Goal: Task Accomplishment & Management: Manage account settings

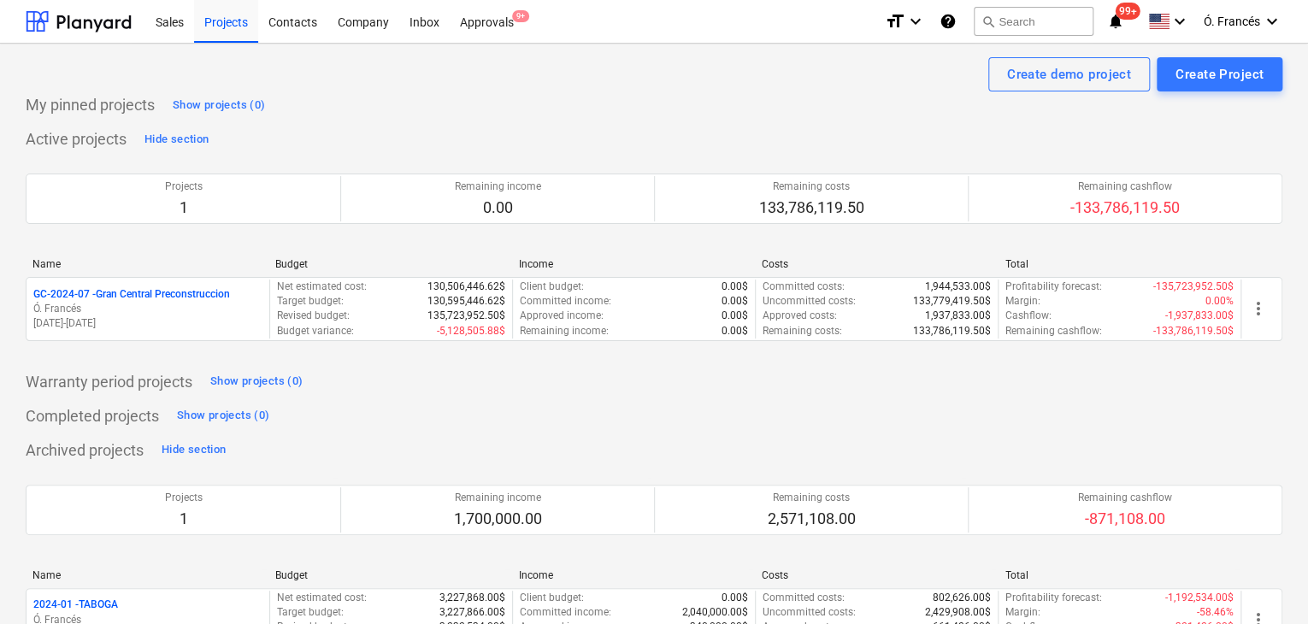
scroll to position [62, 0]
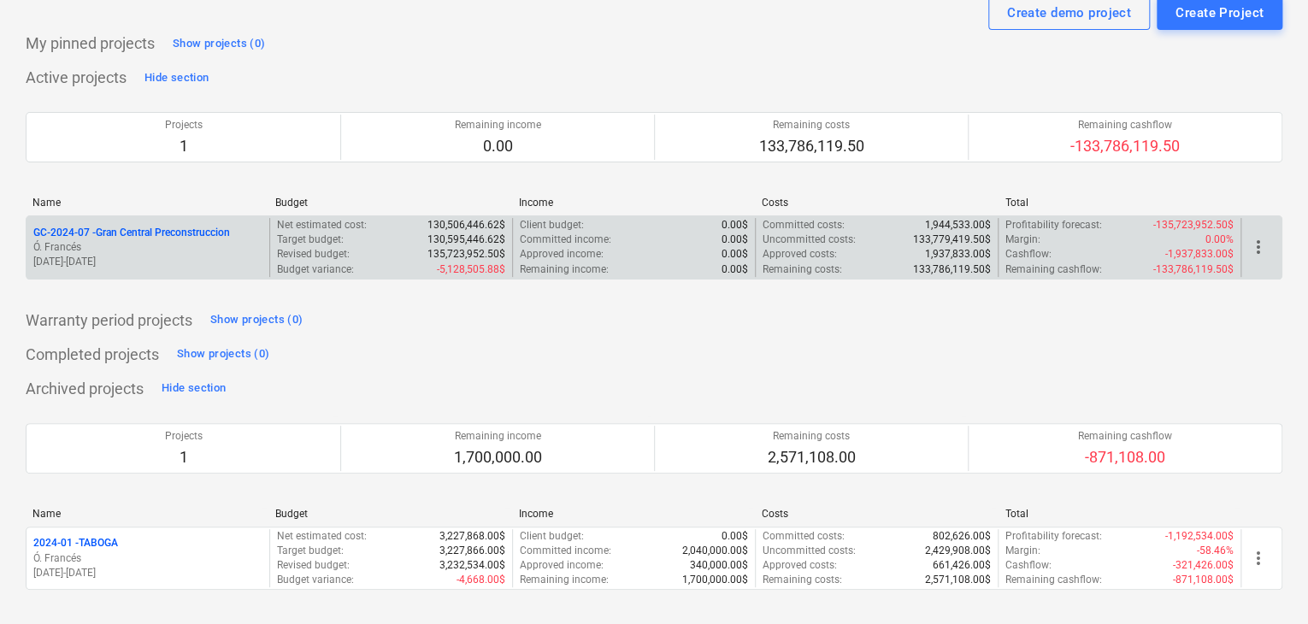
click at [197, 237] on p "GC-2024-07 - Gran Central Preconstruccion" at bounding box center [131, 233] width 197 height 15
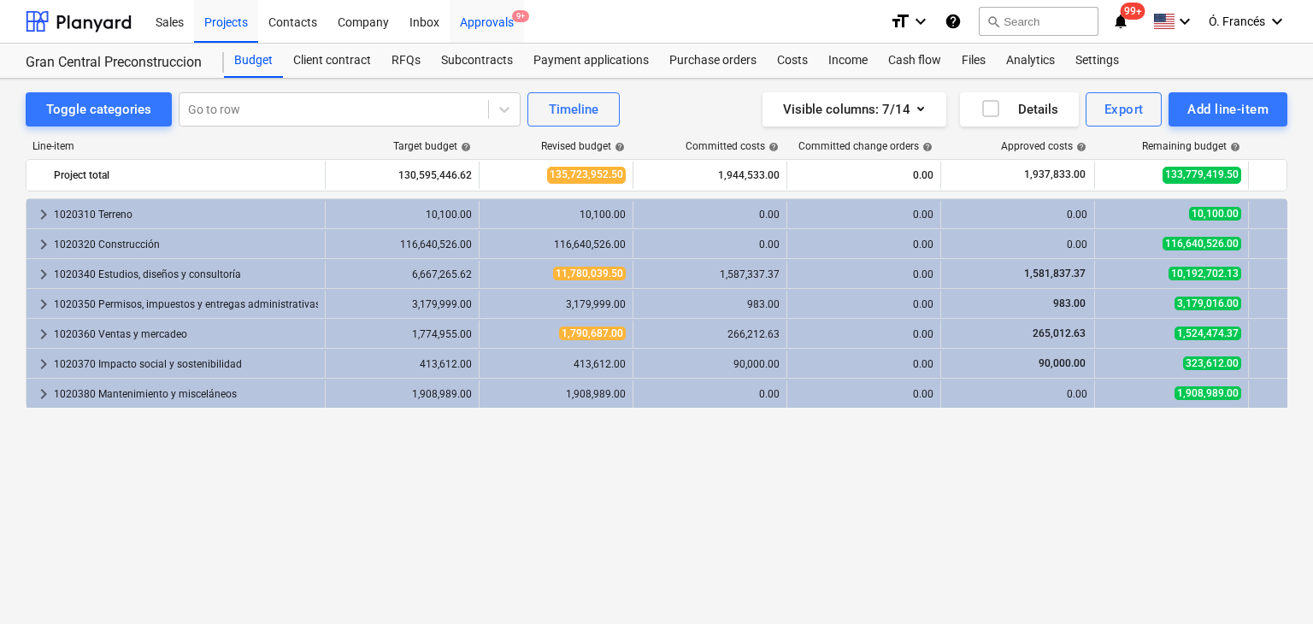
click at [459, 25] on div "Approvals 9+" at bounding box center [487, 21] width 74 height 44
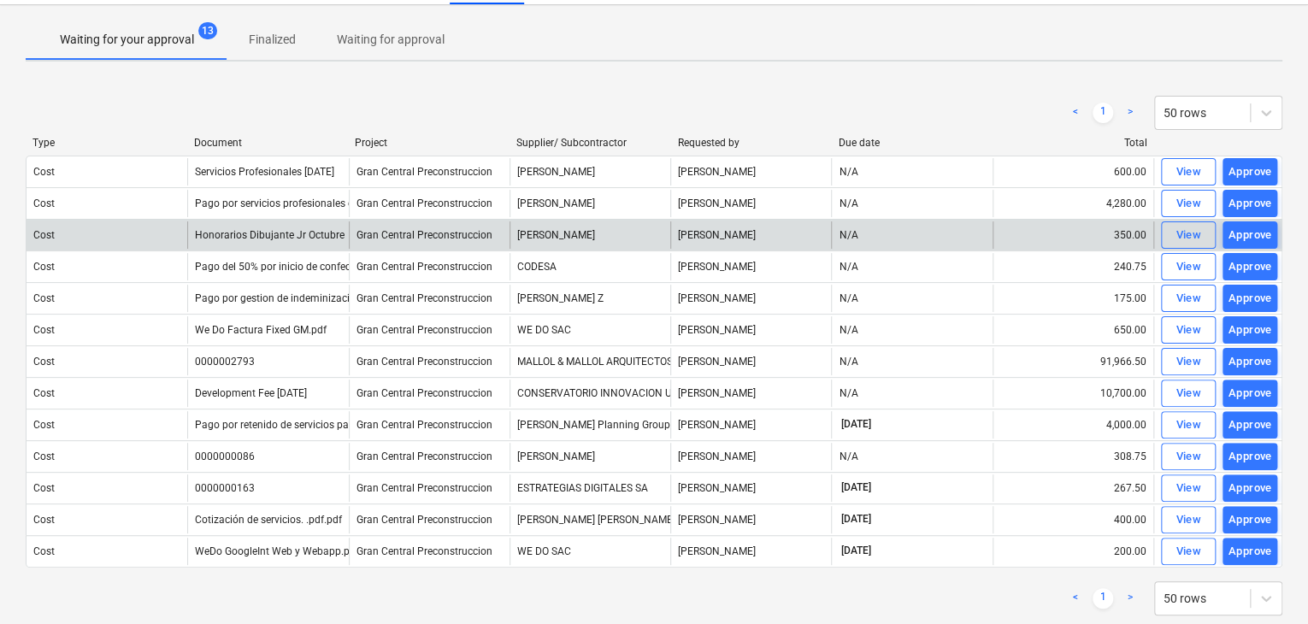
scroll to position [38, 0]
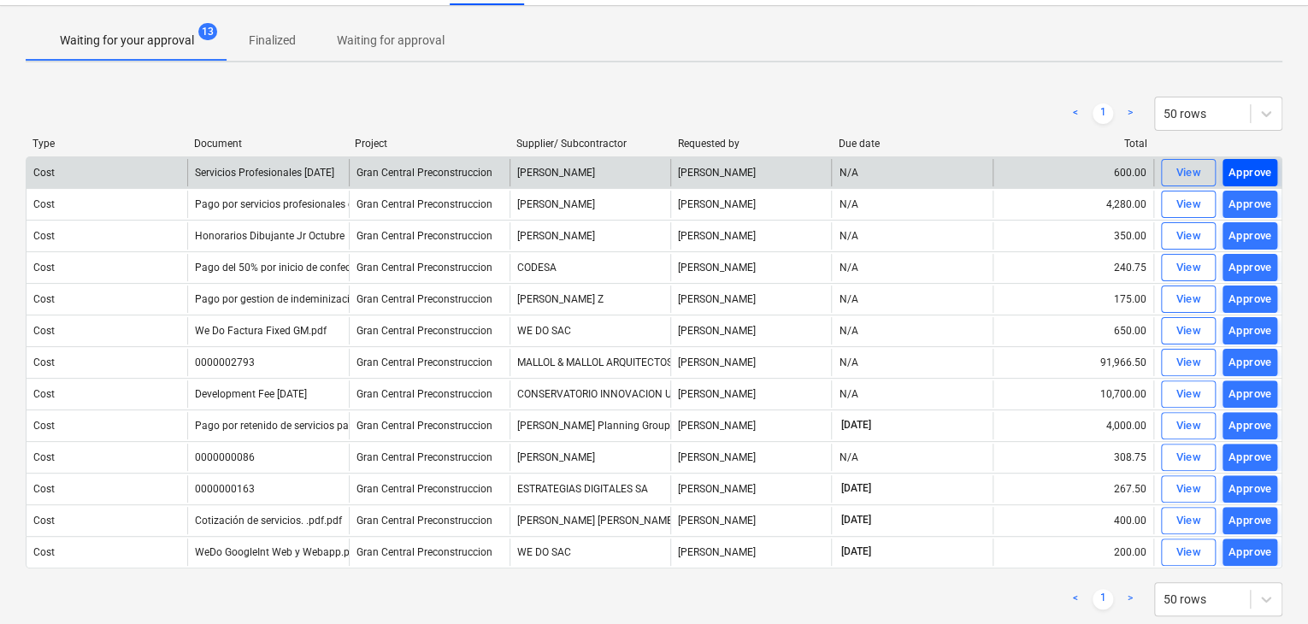
click at [1255, 172] on div "Approve" at bounding box center [1250, 173] width 44 height 20
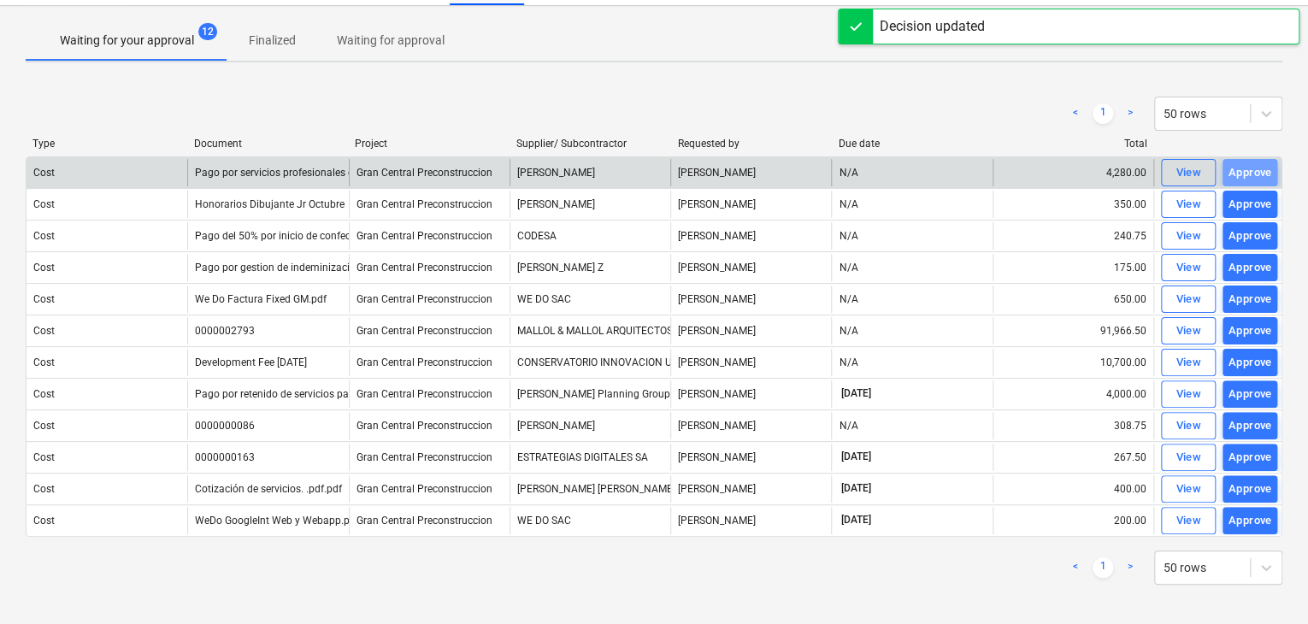
click at [1255, 172] on div "Approve" at bounding box center [1250, 173] width 44 height 20
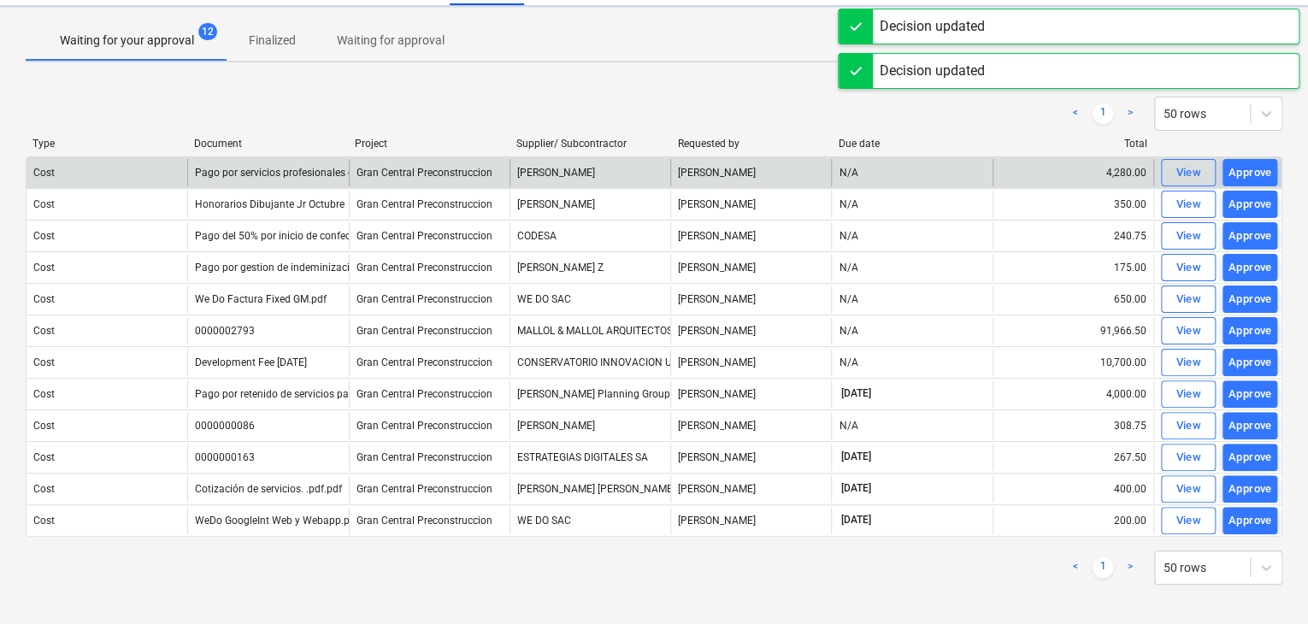
scroll to position [13, 0]
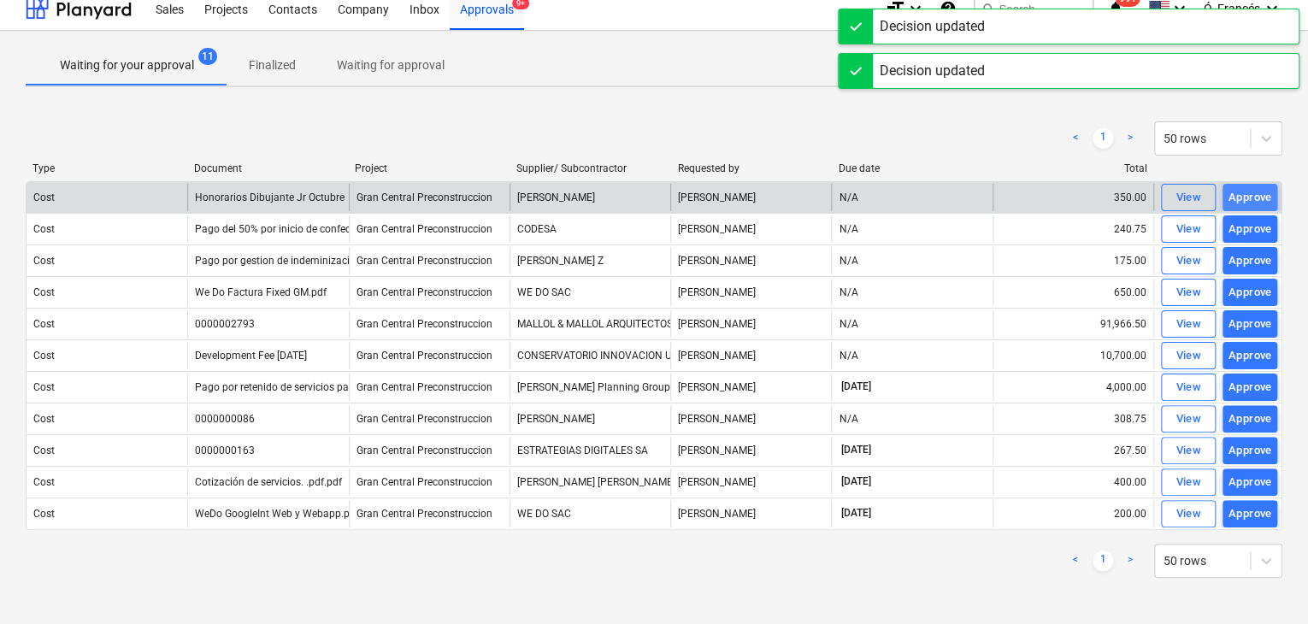
click at [1252, 189] on div "Approve" at bounding box center [1250, 198] width 44 height 20
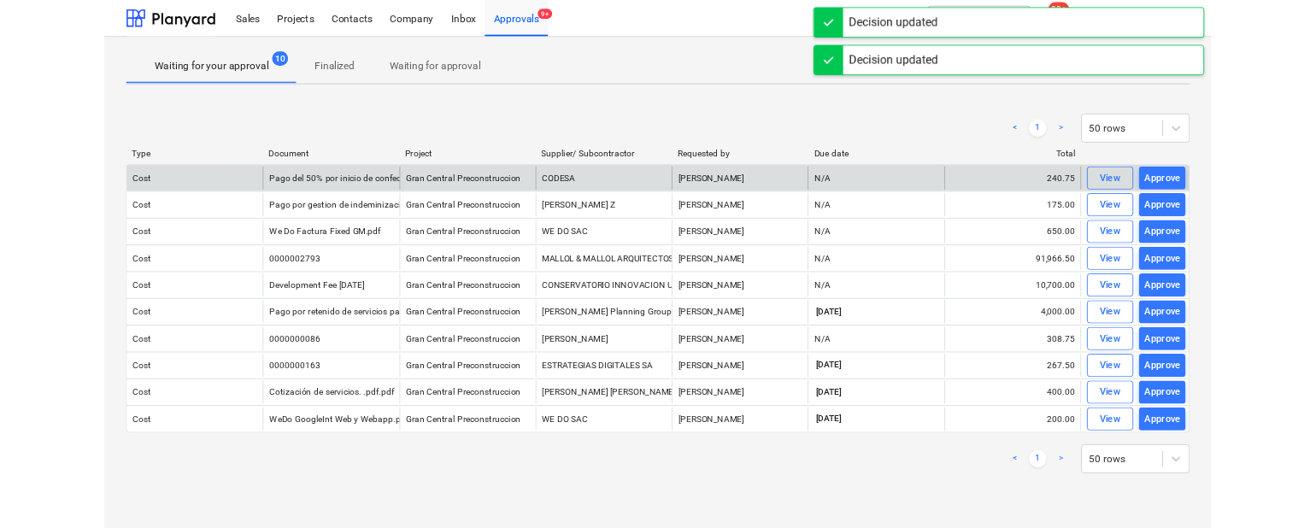
scroll to position [0, 0]
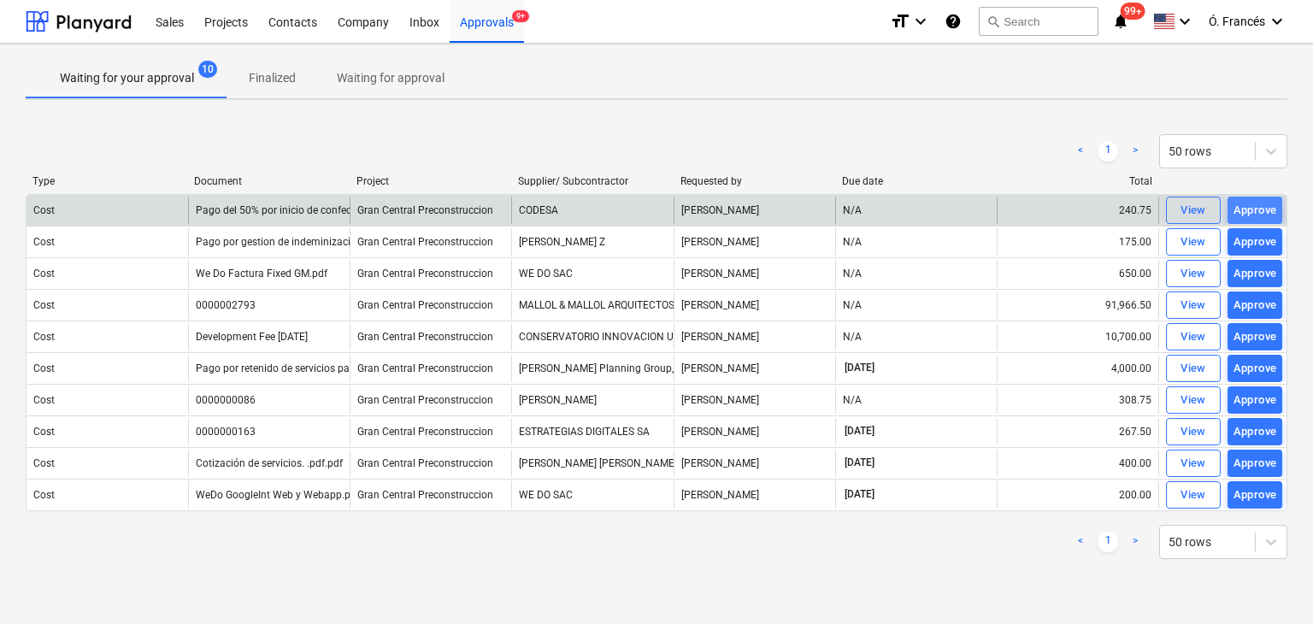
click at [1262, 219] on div "Approve" at bounding box center [1255, 211] width 44 height 20
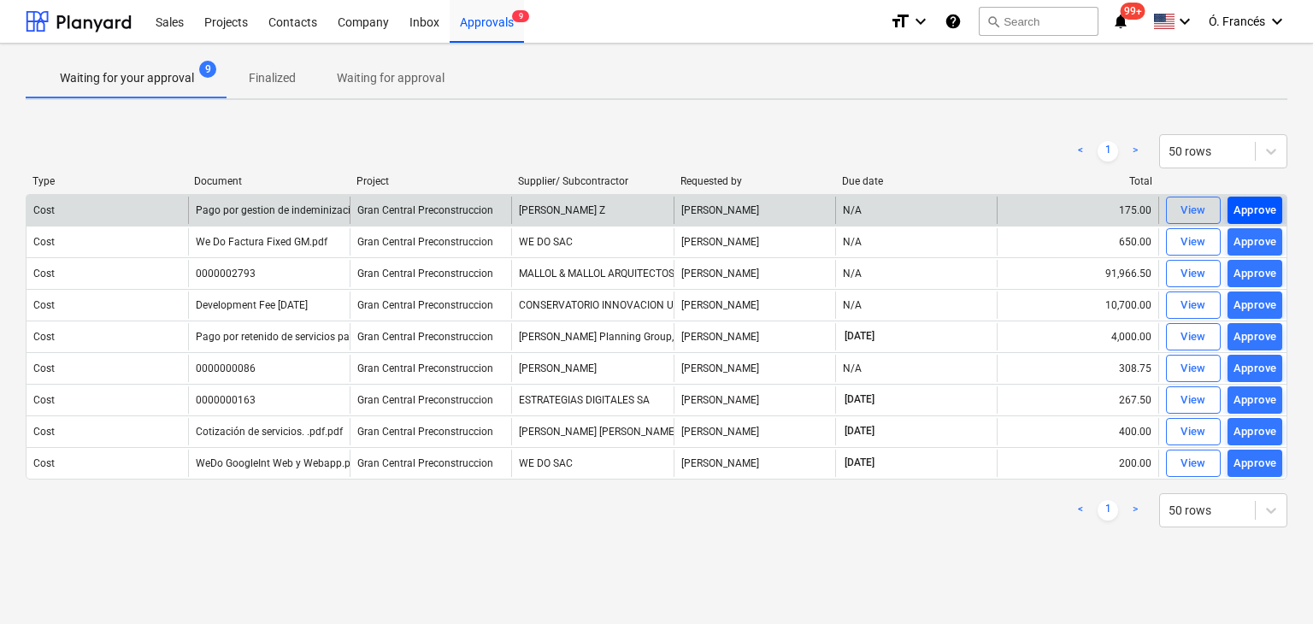
click at [1245, 215] on div "Approve" at bounding box center [1255, 211] width 44 height 20
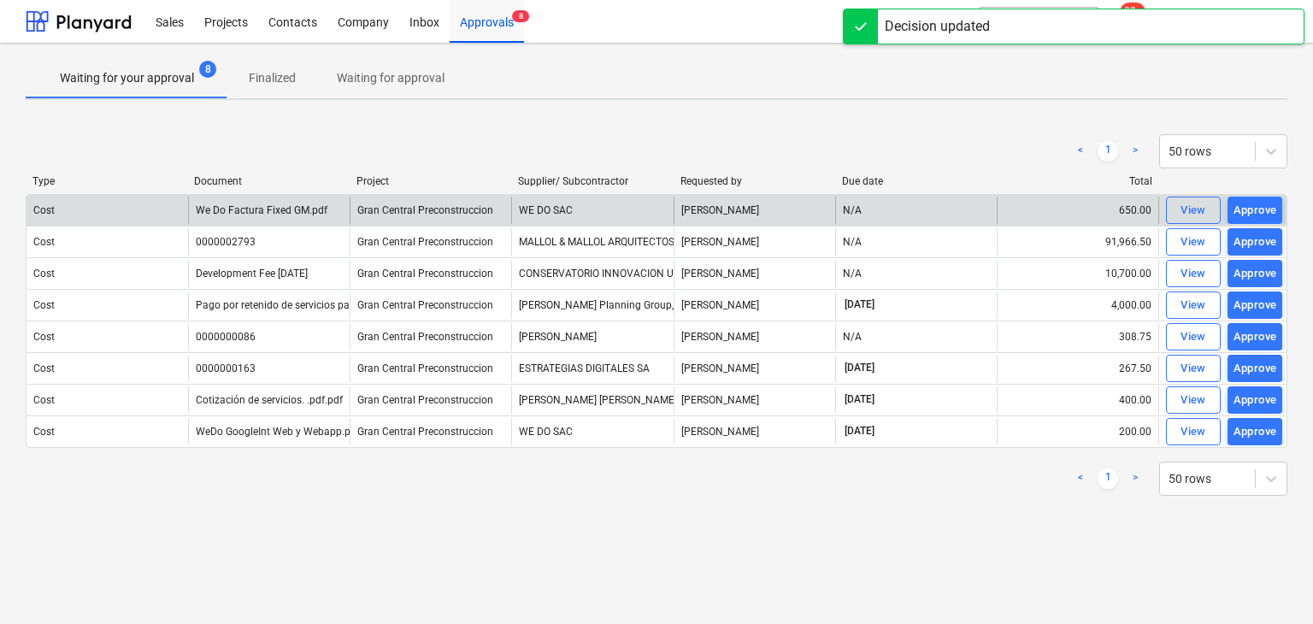
click at [1245, 215] on div "Approve" at bounding box center [1255, 211] width 44 height 20
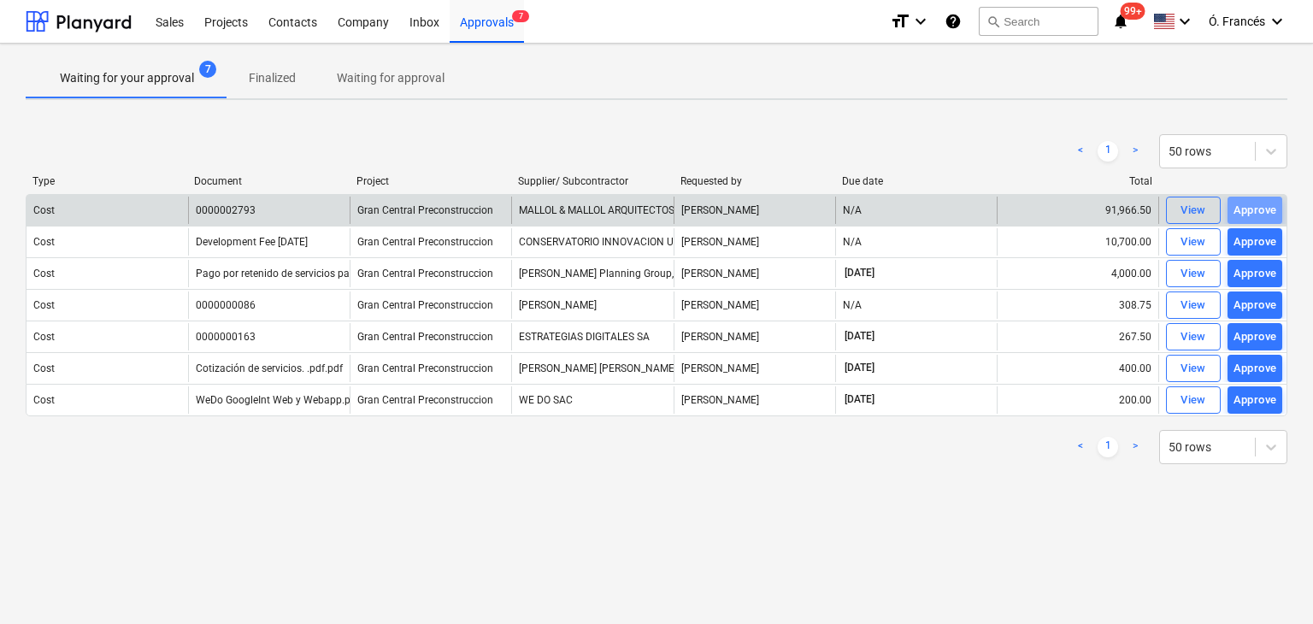
click at [1245, 215] on div "Approve" at bounding box center [1255, 211] width 44 height 20
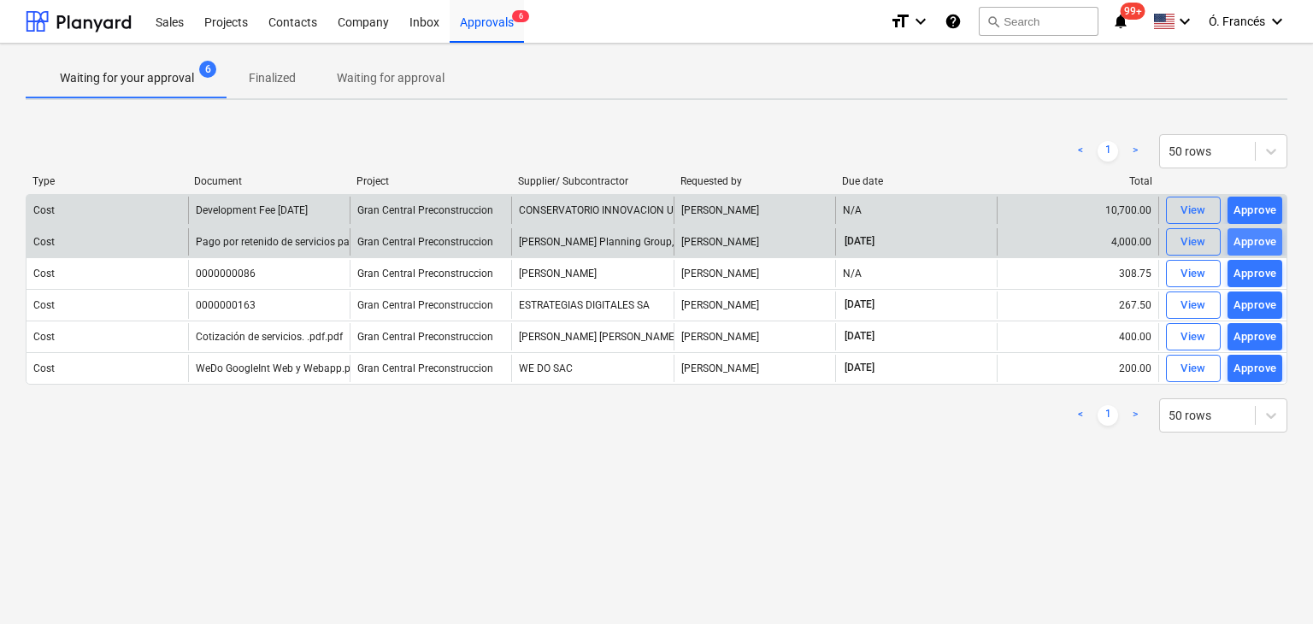
click at [1240, 247] on div "Approve" at bounding box center [1255, 243] width 44 height 20
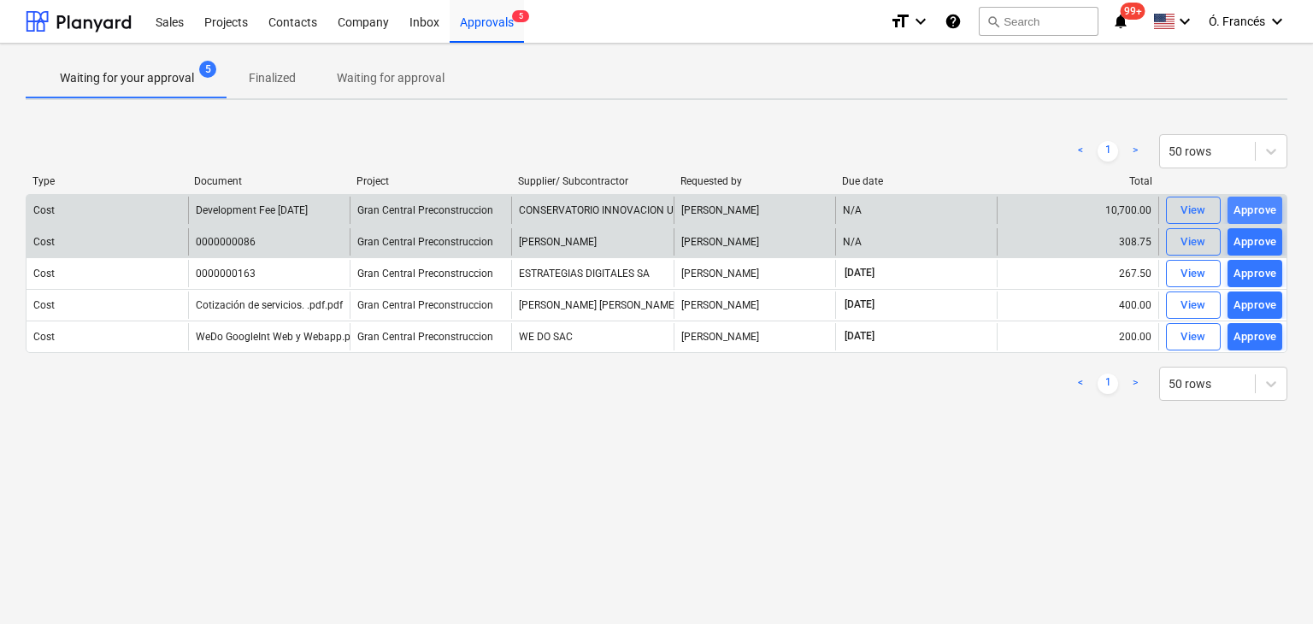
click at [1241, 206] on div "Approve" at bounding box center [1255, 211] width 44 height 20
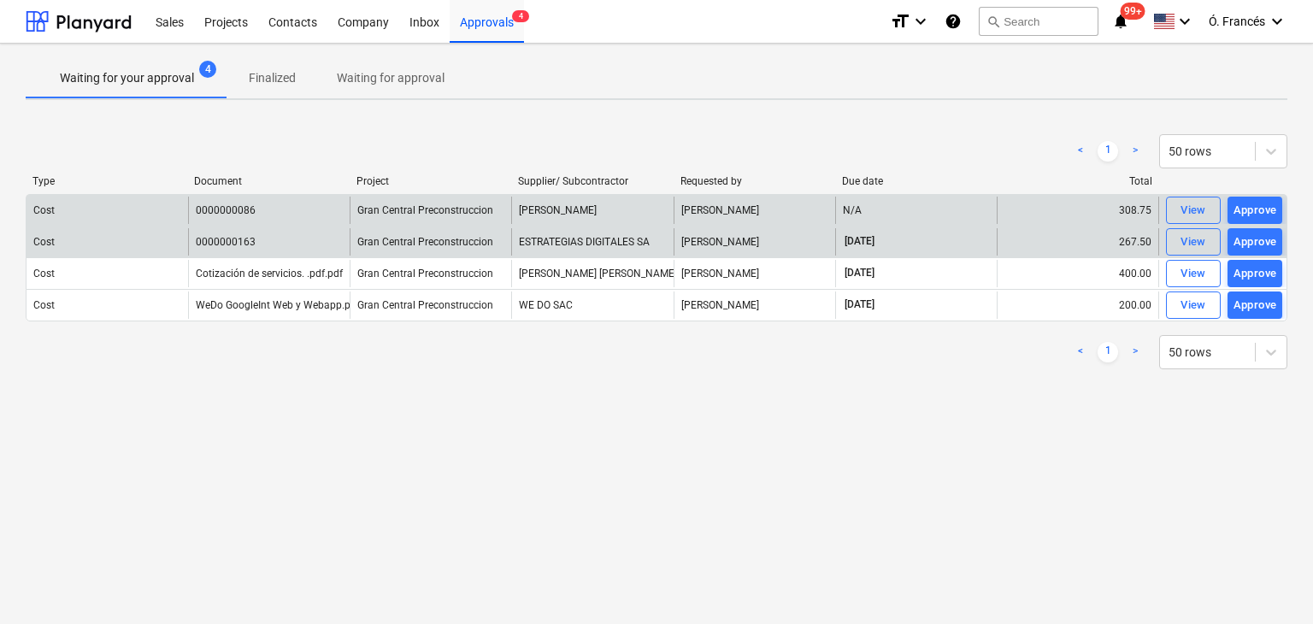
click at [263, 201] on div "0000000086" at bounding box center [269, 210] width 162 height 27
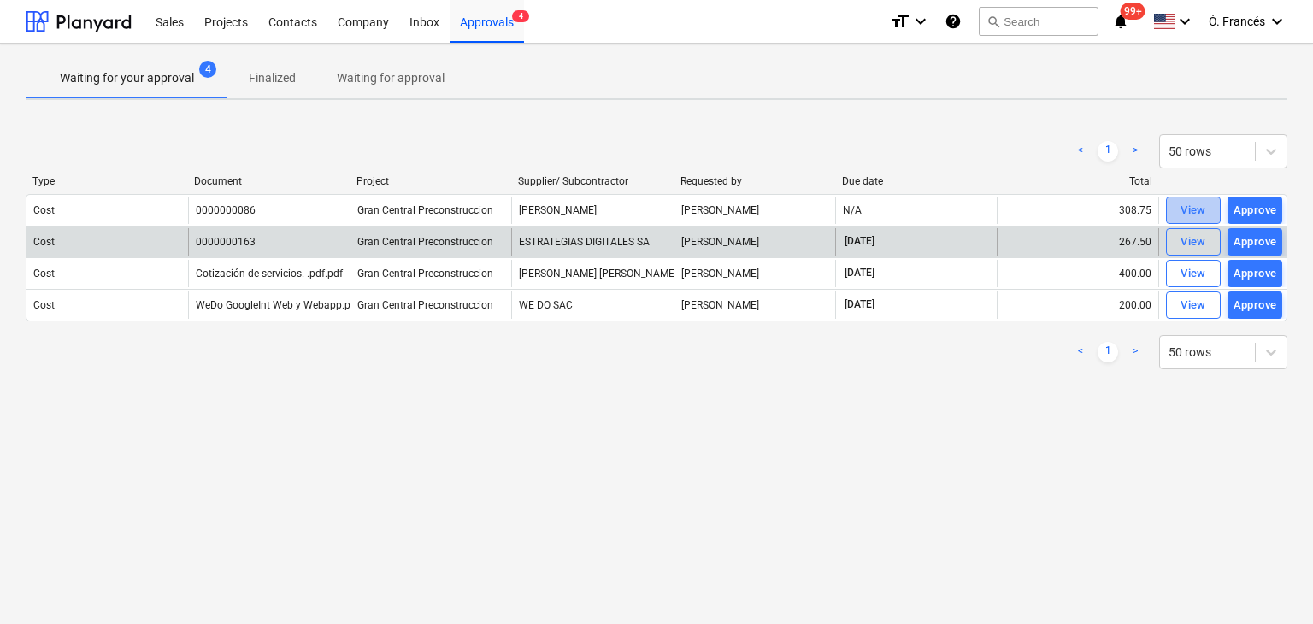
click at [1180, 214] on div "View" at bounding box center [1193, 211] width 26 height 20
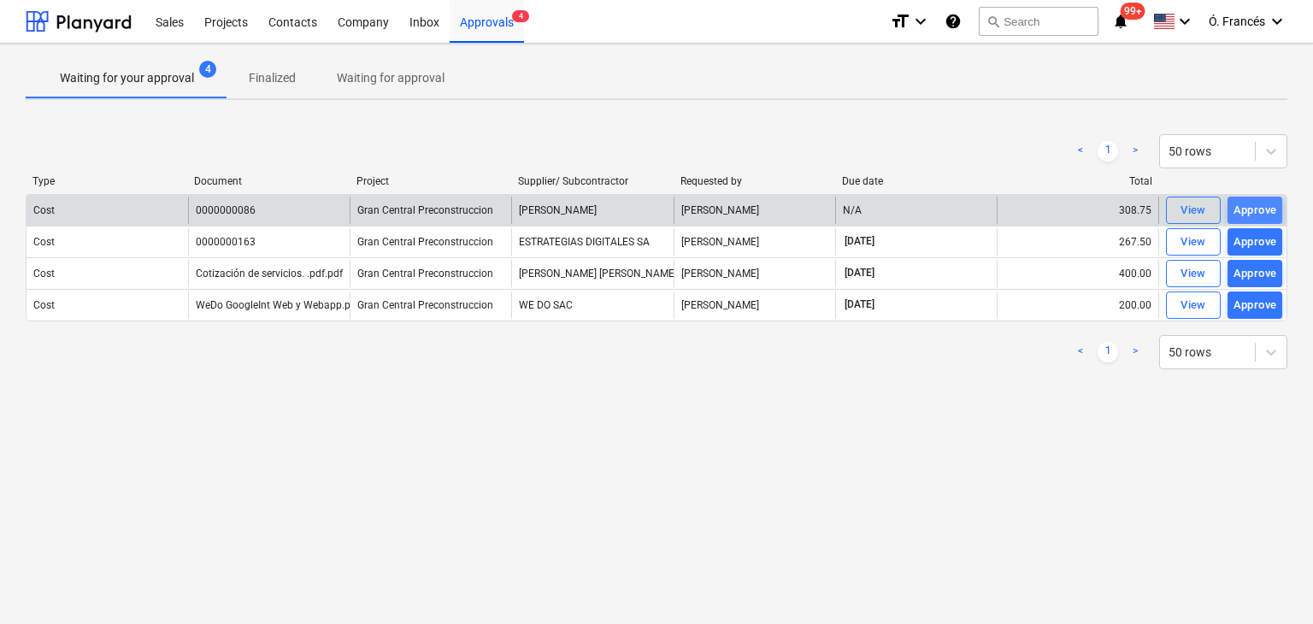
click at [1258, 213] on div "Approve" at bounding box center [1255, 211] width 44 height 20
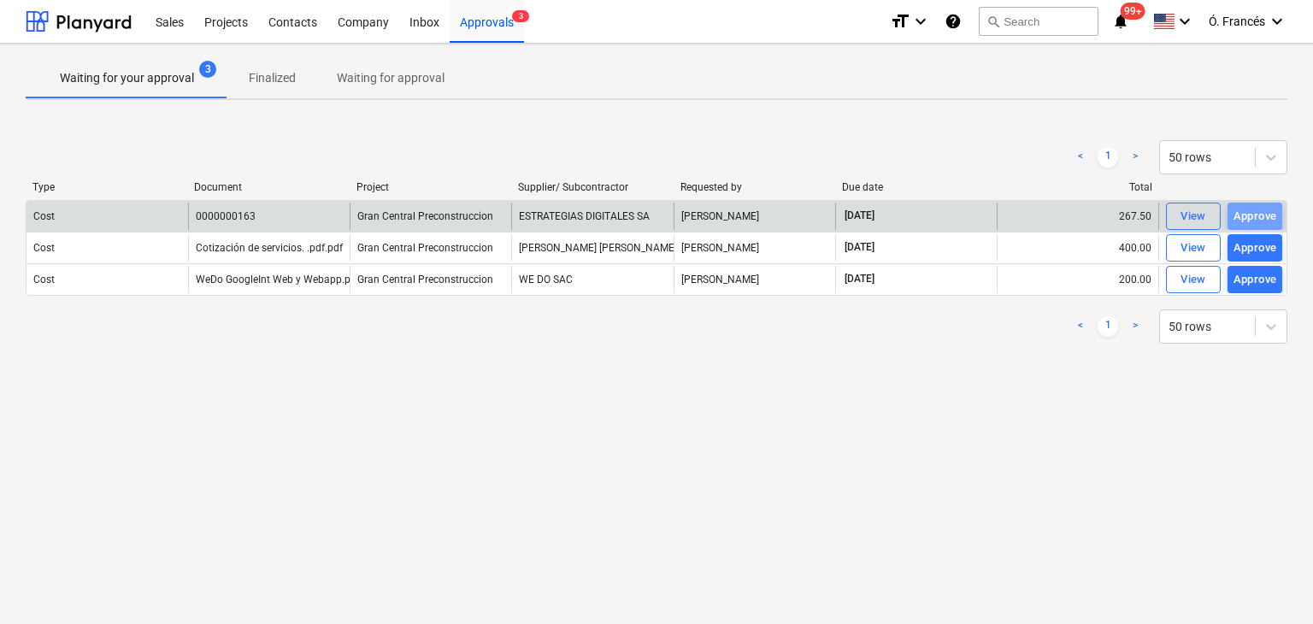
click at [1258, 213] on div "Approve" at bounding box center [1255, 217] width 44 height 20
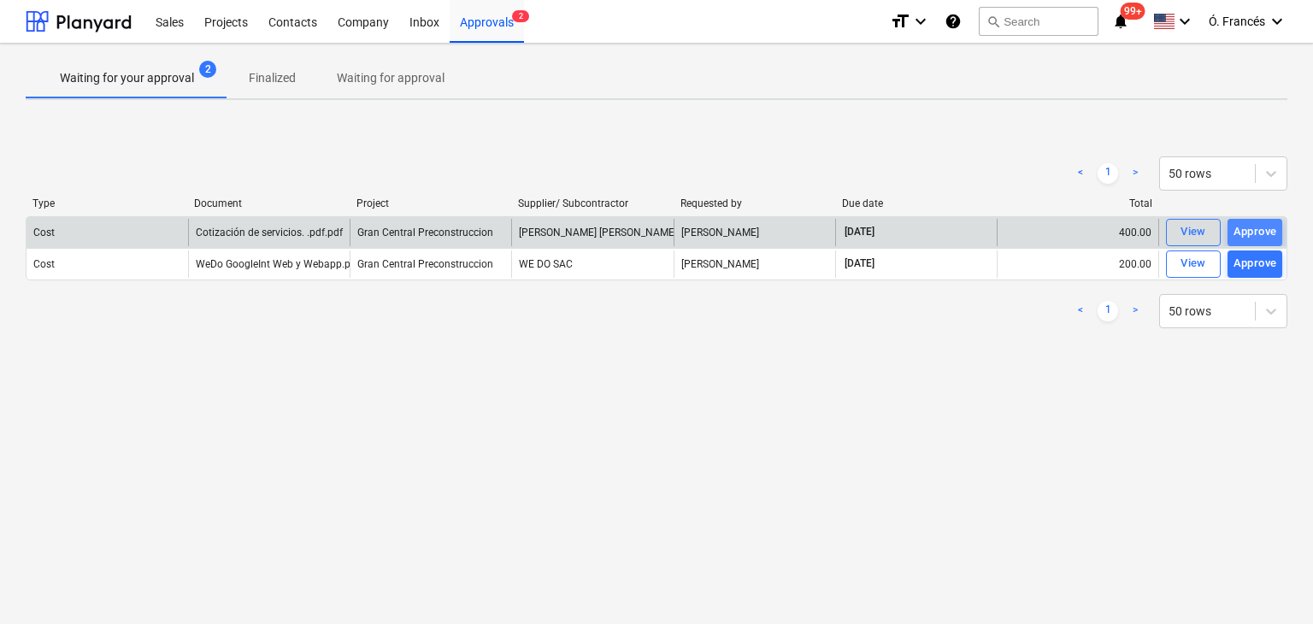
click at [1251, 236] on div "Approve" at bounding box center [1255, 232] width 44 height 20
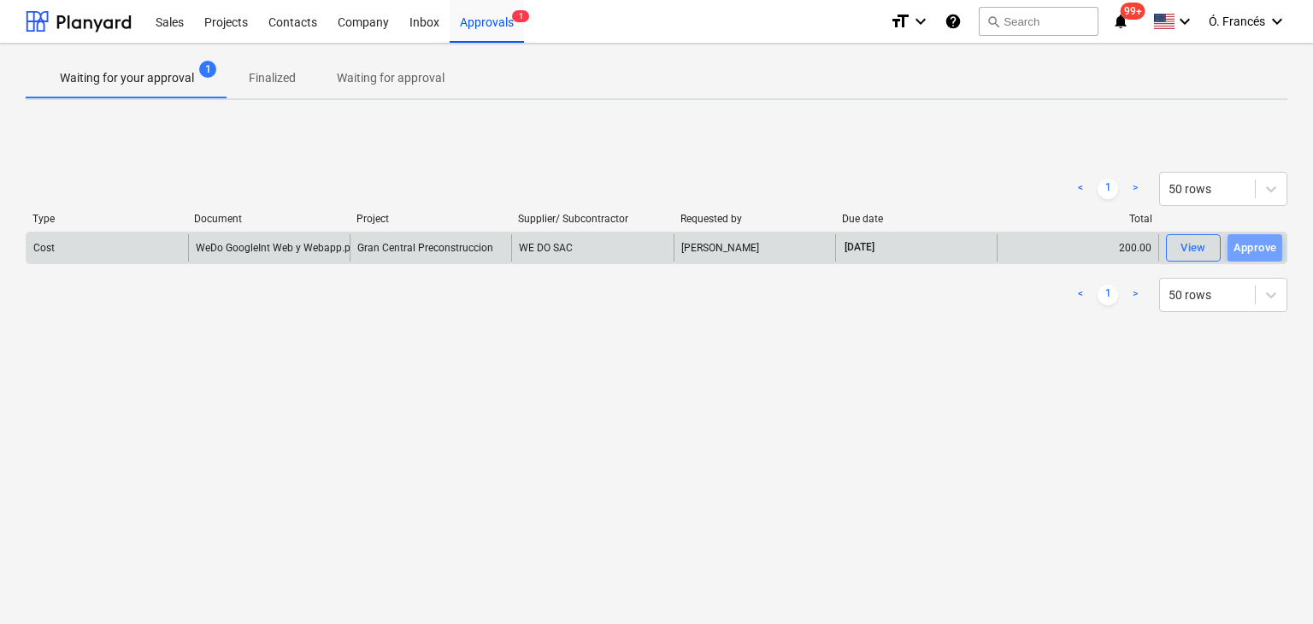
click at [1251, 236] on button "Approve" at bounding box center [1254, 247] width 55 height 27
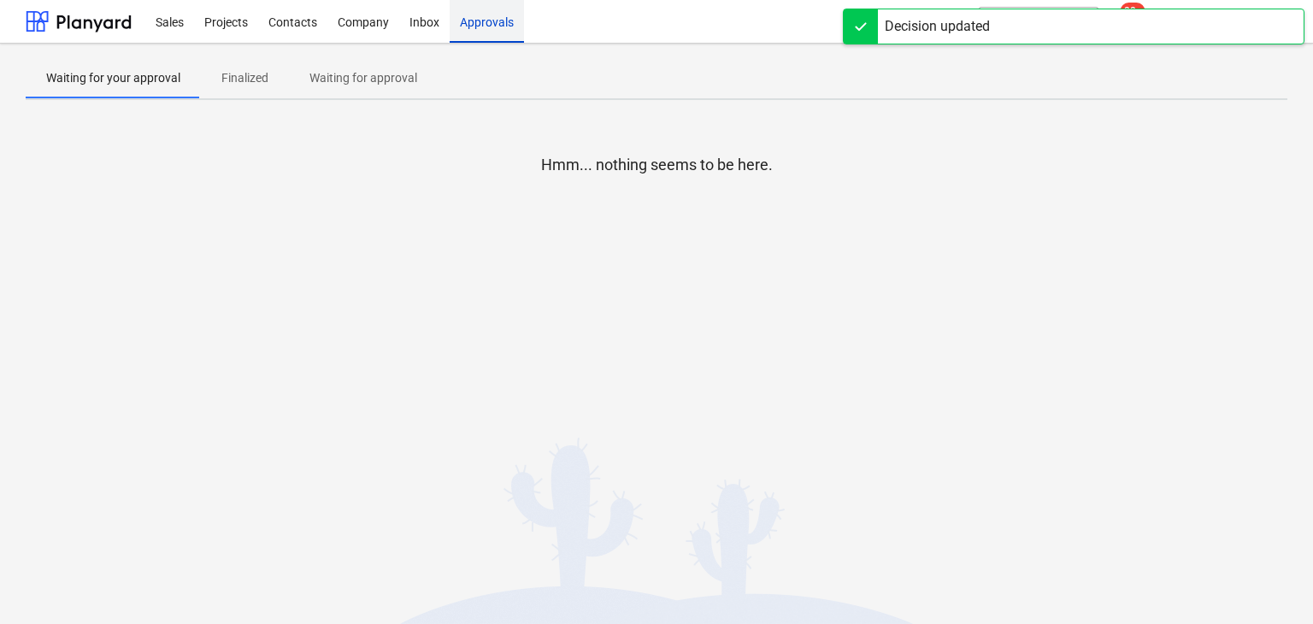
click at [473, 26] on div "Approvals" at bounding box center [487, 21] width 74 height 44
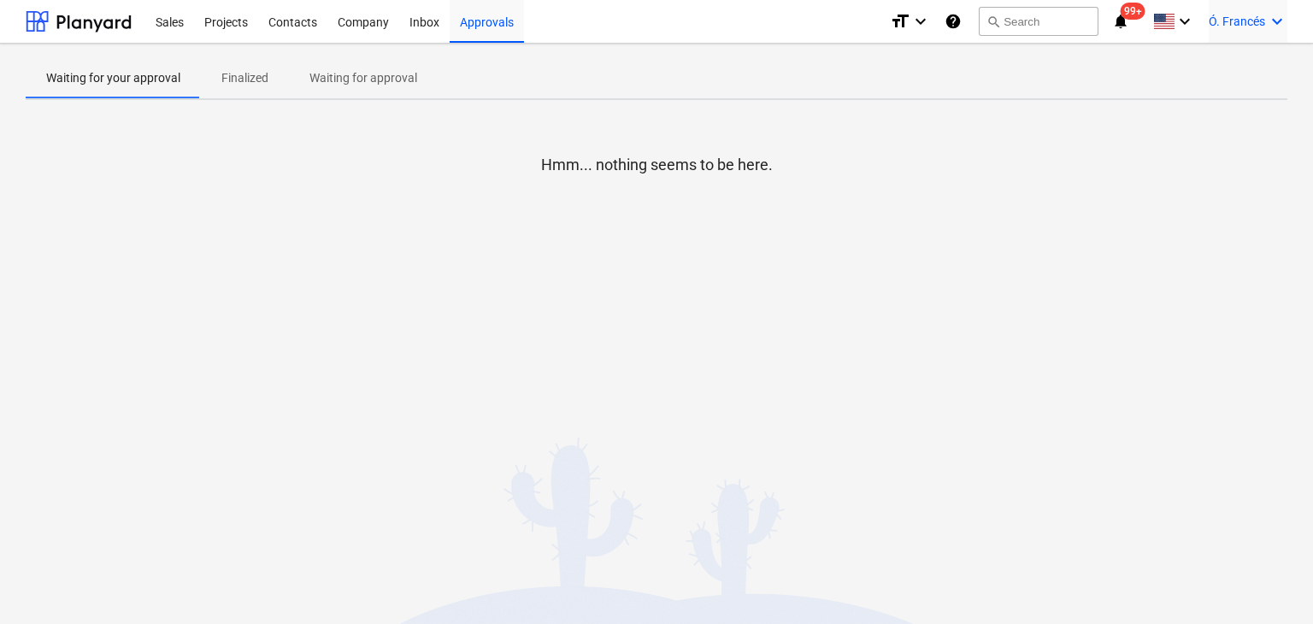
click at [1272, 11] on icon "keyboard_arrow_down" at bounding box center [1277, 21] width 21 height 21
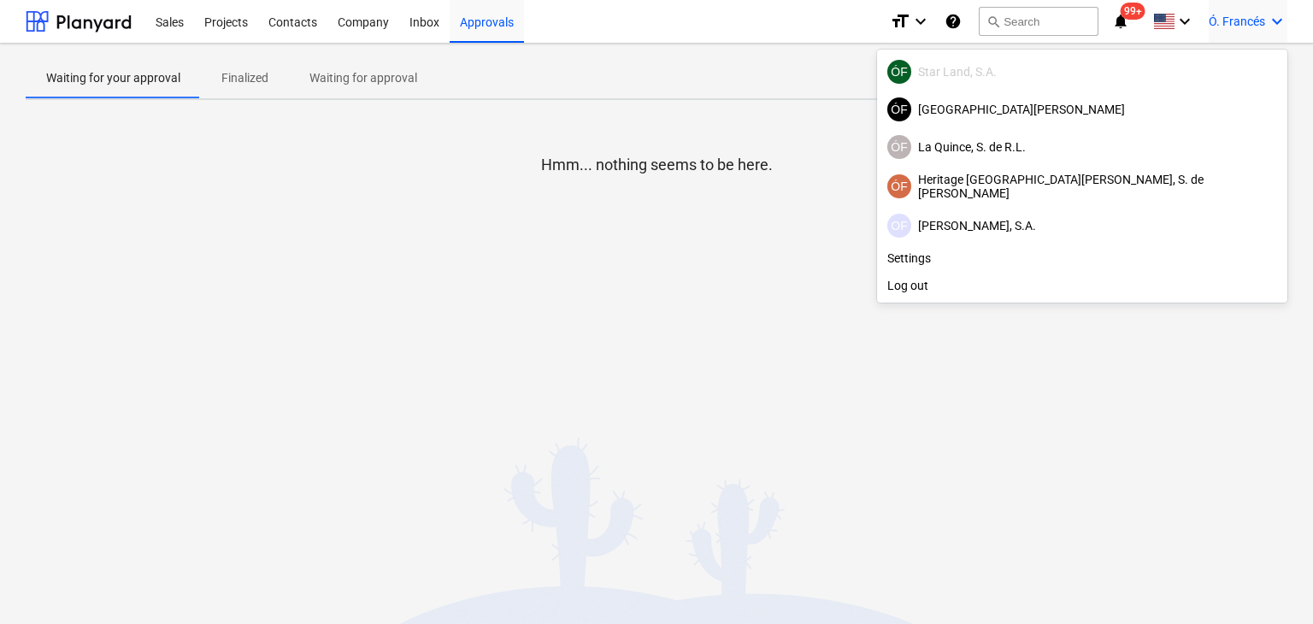
click at [1272, 11] on div at bounding box center [656, 312] width 1313 height 624
